Goal: Task Accomplishment & Management: Manage account settings

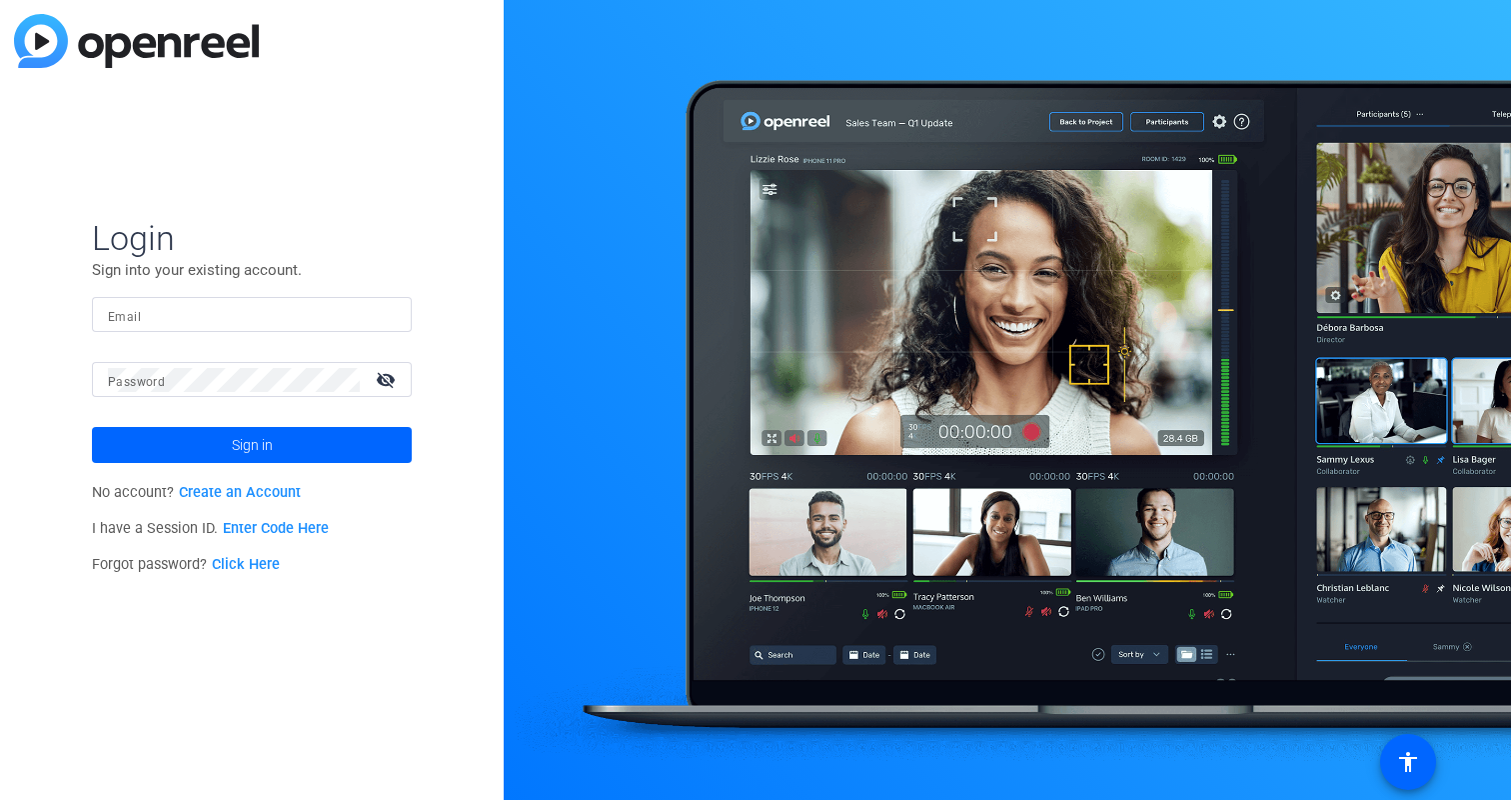
click at [147, 333] on mat-form-field "Email" at bounding box center [252, 329] width 320 height 65
click at [147, 313] on input "Email" at bounding box center [252, 315] width 288 height 24
type input "[EMAIL_ADDRESS][DOMAIN_NAME]"
click at [220, 392] on div at bounding box center [234, 379] width 252 height 35
click at [92, 427] on button "Sign in" at bounding box center [252, 445] width 320 height 36
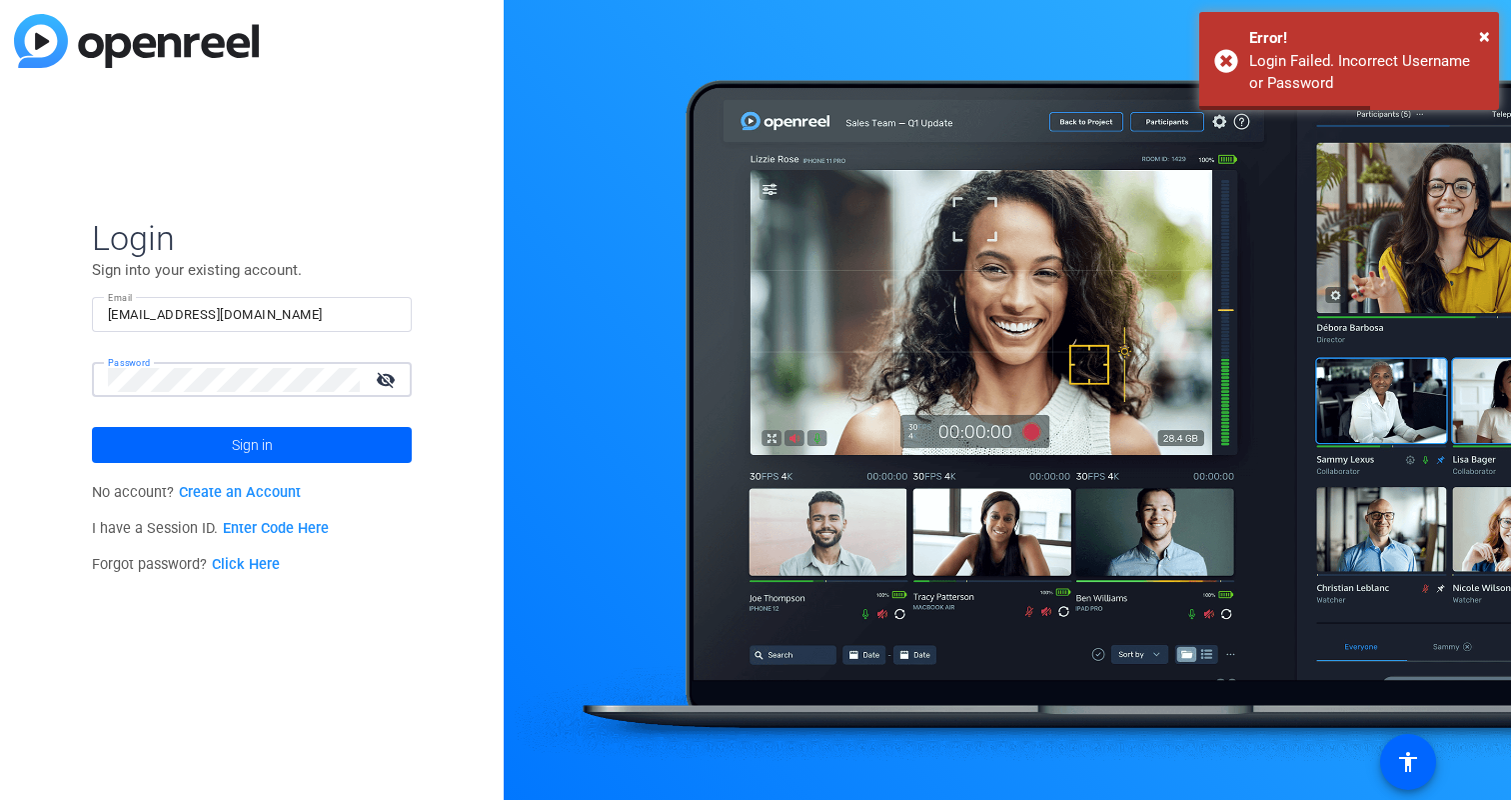
click at [61, 363] on div "Login Sign into your existing account. Email [EMAIL_ADDRESS][DOMAIN_NAME] Passw…" at bounding box center [252, 400] width 504 height 800
click at [92, 427] on button "Sign in" at bounding box center [252, 445] width 320 height 36
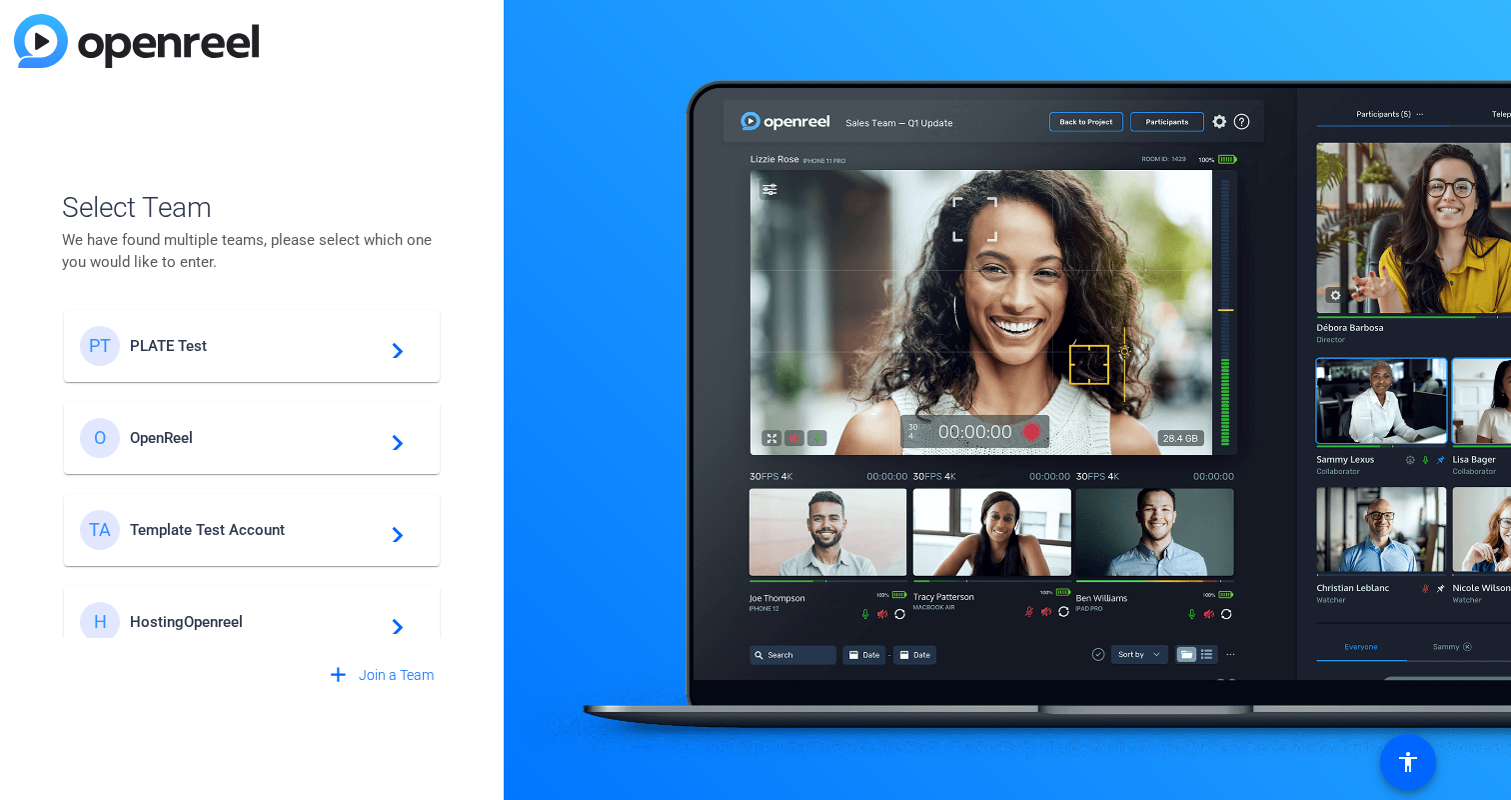
click at [213, 344] on span "PLATE Test" at bounding box center [255, 346] width 250 height 18
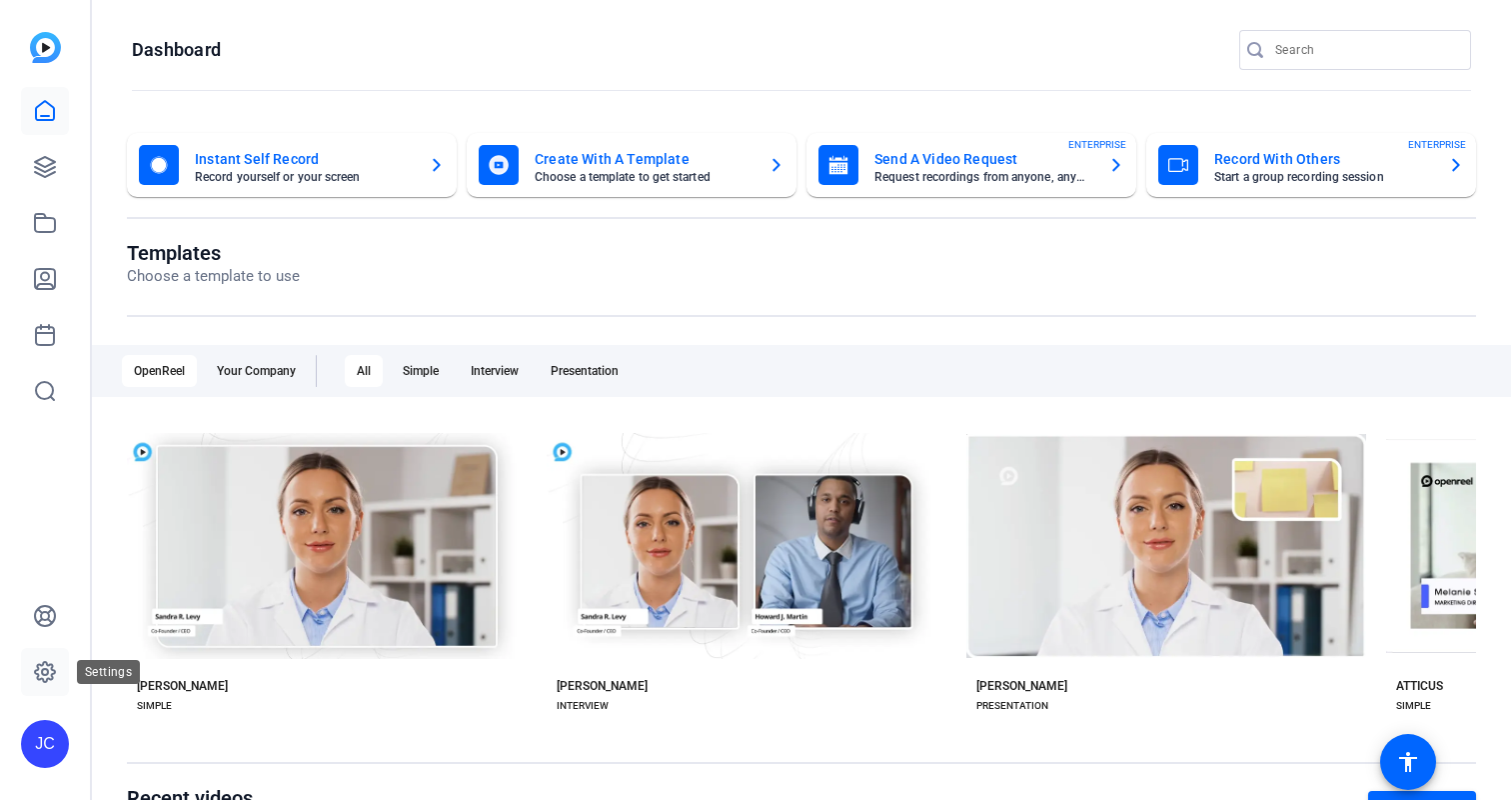
click at [43, 662] on icon at bounding box center [45, 672] width 20 height 20
